Goal: Navigation & Orientation: Find specific page/section

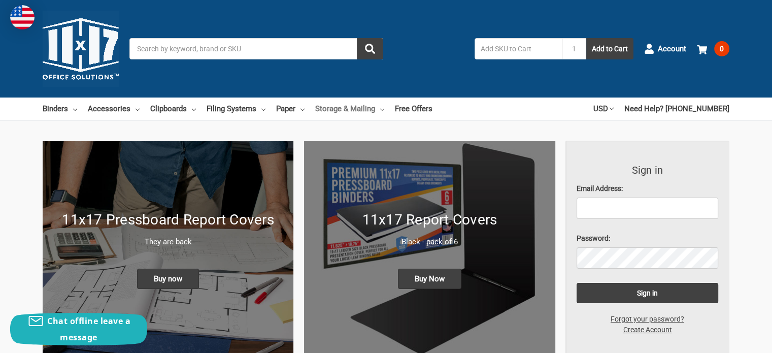
click at [351, 109] on link "Storage & Mailing" at bounding box center [349, 108] width 69 height 22
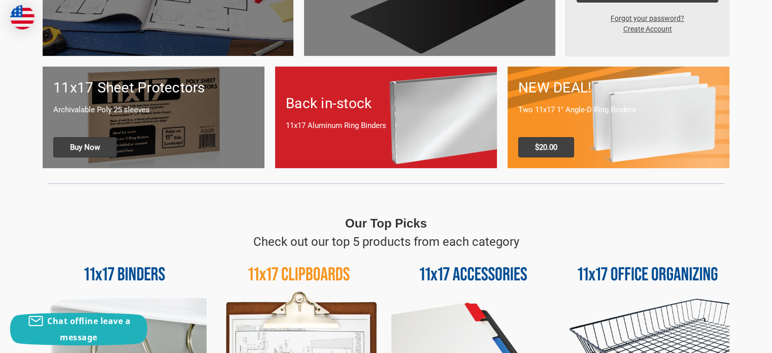
scroll to position [406, 0]
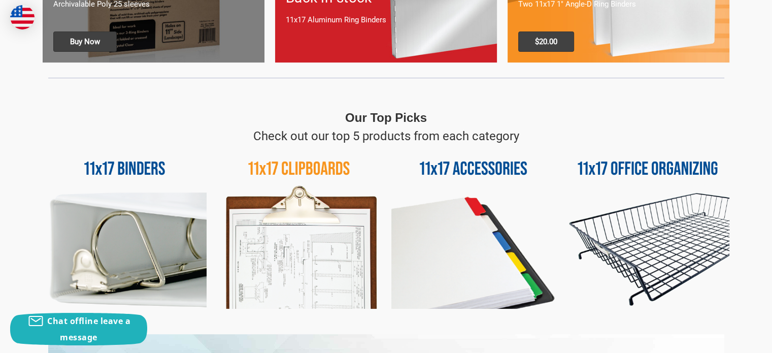
click at [633, 266] on img at bounding box center [648, 227] width 164 height 164
